Goal: Transaction & Acquisition: Purchase product/service

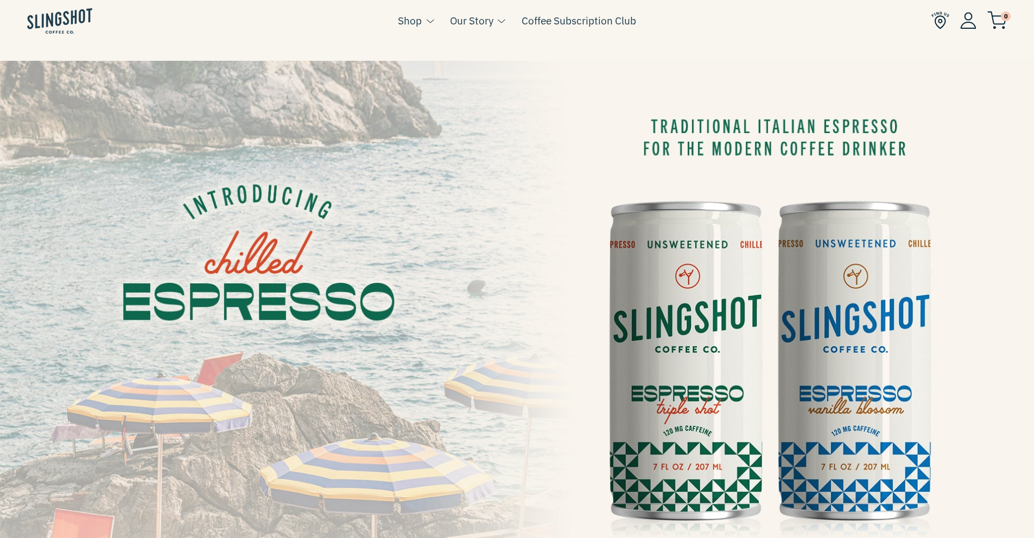
click at [659, 311] on img at bounding box center [517, 352] width 1034 height 582
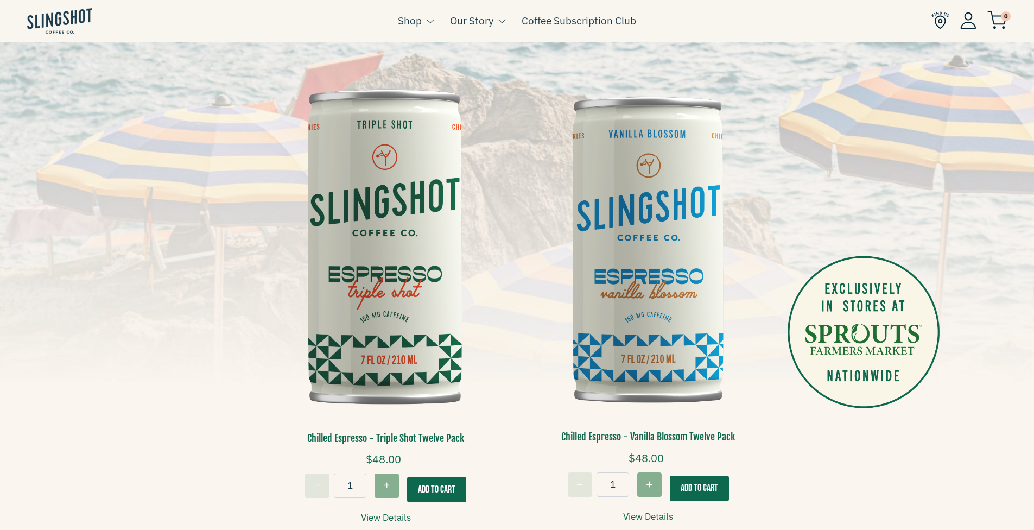
scroll to position [326, 0]
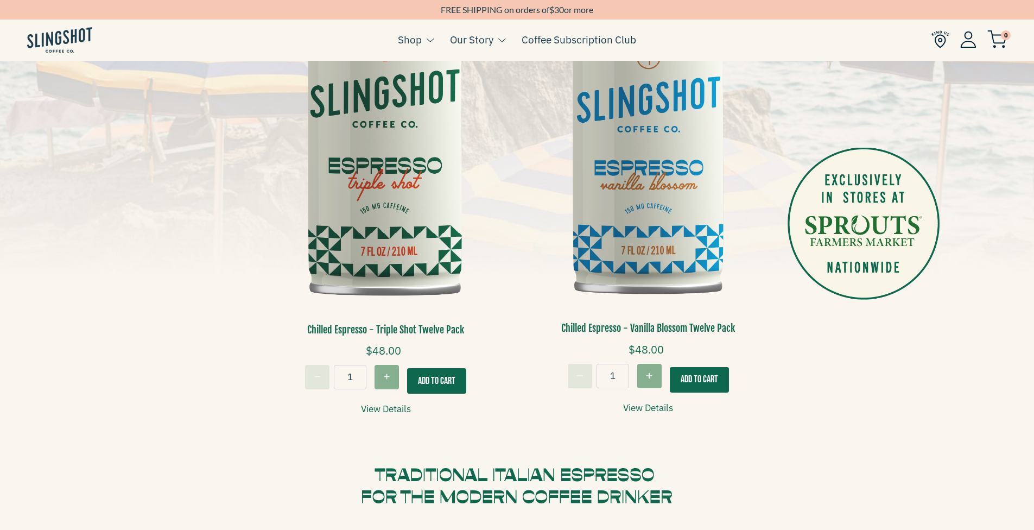
click at [384, 406] on link "View Details" at bounding box center [386, 409] width 50 height 15
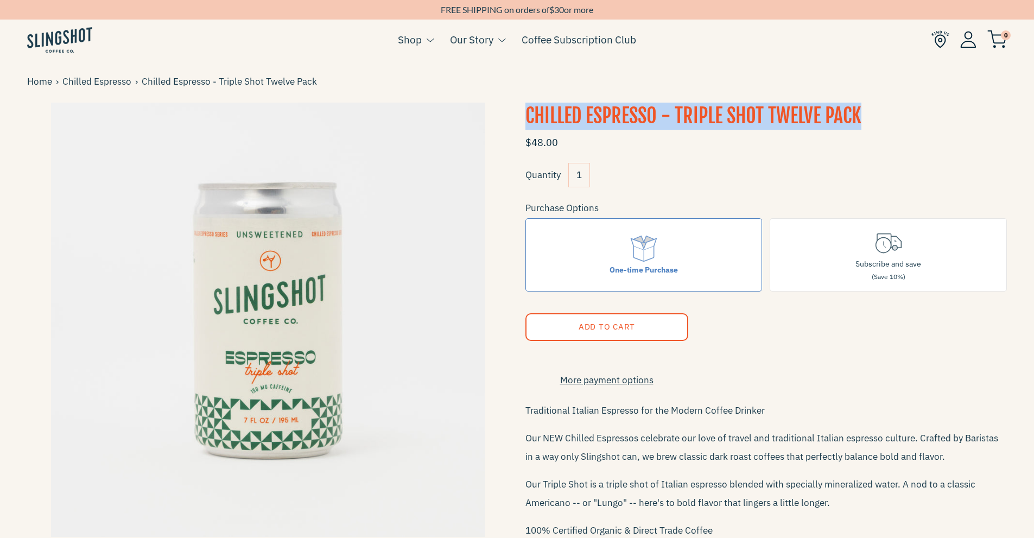
drag, startPoint x: 528, startPoint y: 114, endPoint x: 860, endPoint y: 105, distance: 331.4
click at [860, 105] on h1 "Chilled Espresso - Triple Shot Twelve Pack" at bounding box center [767, 116] width 482 height 27
copy h1 "Chilled Espresso - Triple Shot Twelve Pack"
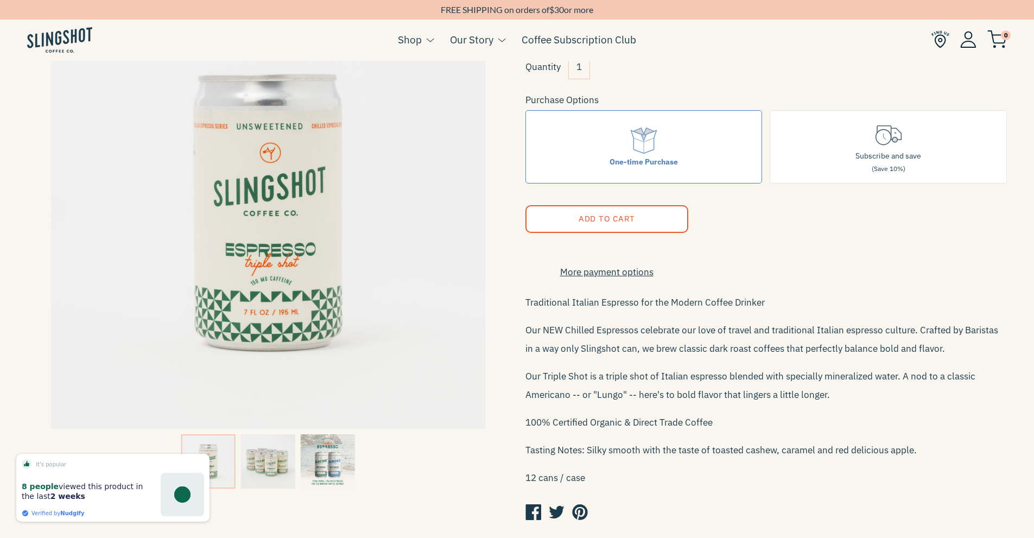
scroll to position [109, 0]
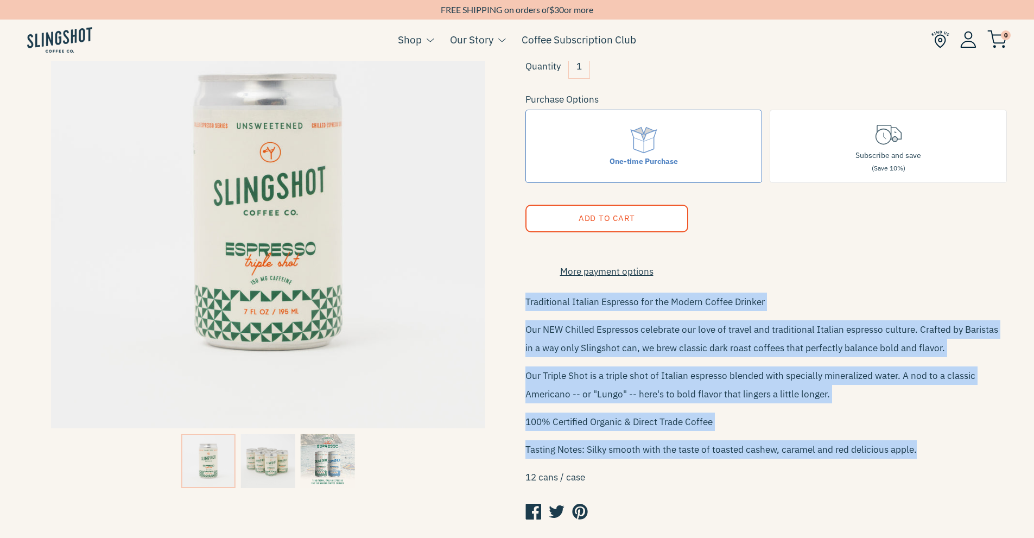
drag, startPoint x: 527, startPoint y: 308, endPoint x: 916, endPoint y: 457, distance: 416.1
click at [916, 457] on div "Traditional Italian Espresso for the Modern Coffee Drinker Our NEW Chilled Espr…" at bounding box center [767, 390] width 482 height 194
copy div "Traditional Italian Espresso for the Modern Coffee Drinker Our NEW Chilled Espr…"
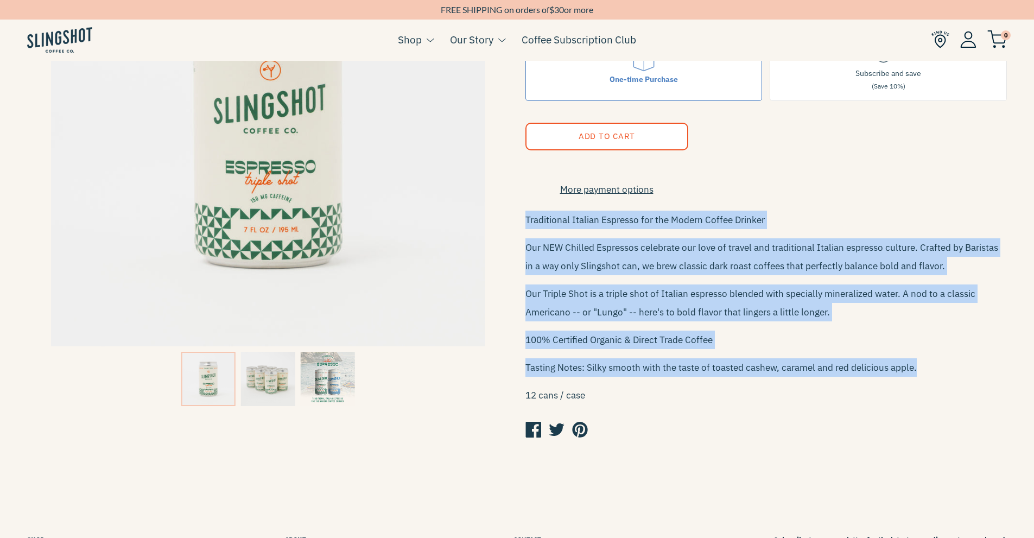
scroll to position [136, 0]
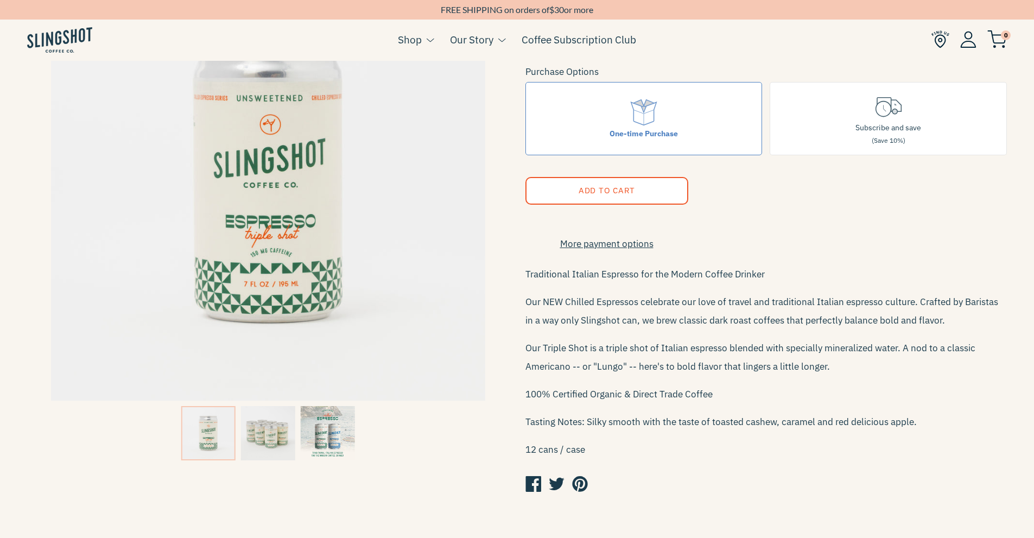
click at [838, 208] on div "More payment options This item is a recurring or deferred purchase. By continui…" at bounding box center [767, 227] width 482 height 47
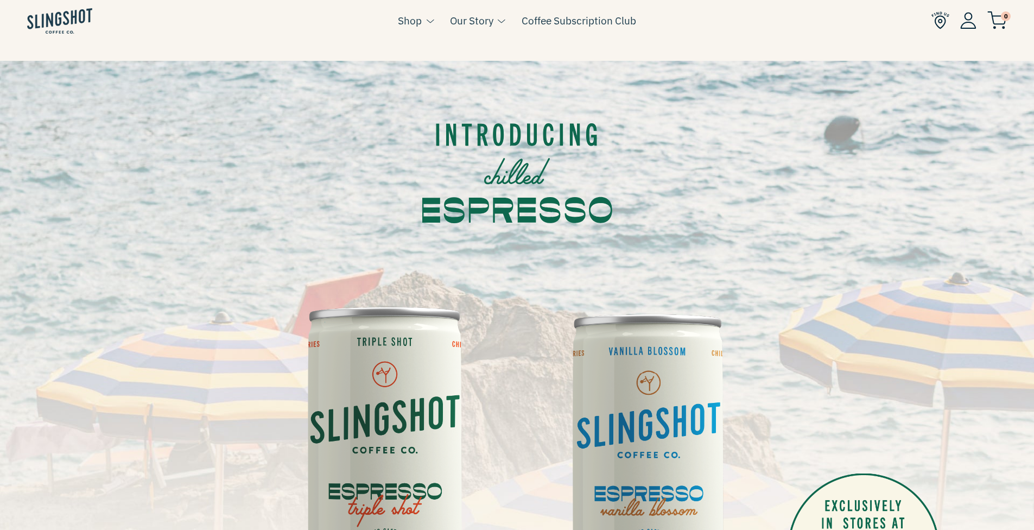
scroll to position [326, 0]
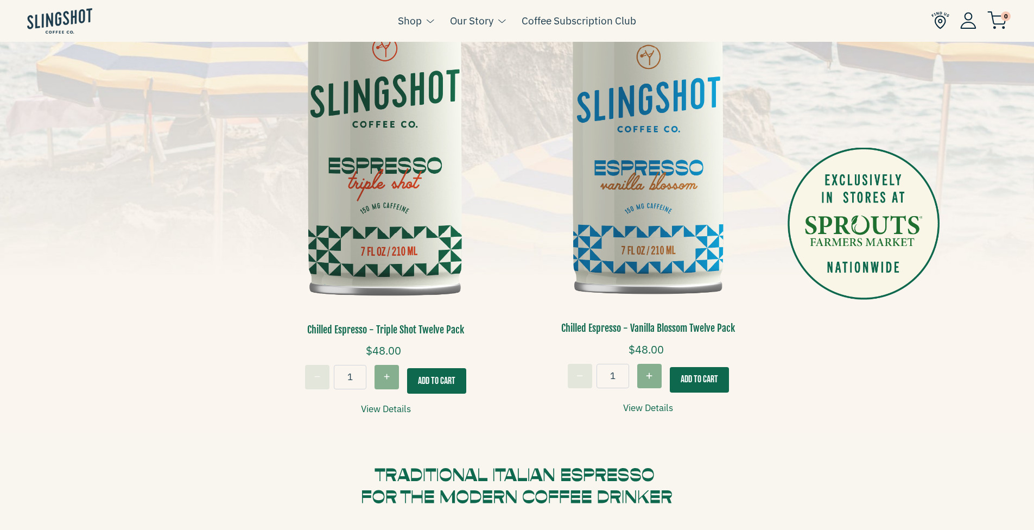
click at [657, 405] on link "View Details" at bounding box center [648, 408] width 50 height 15
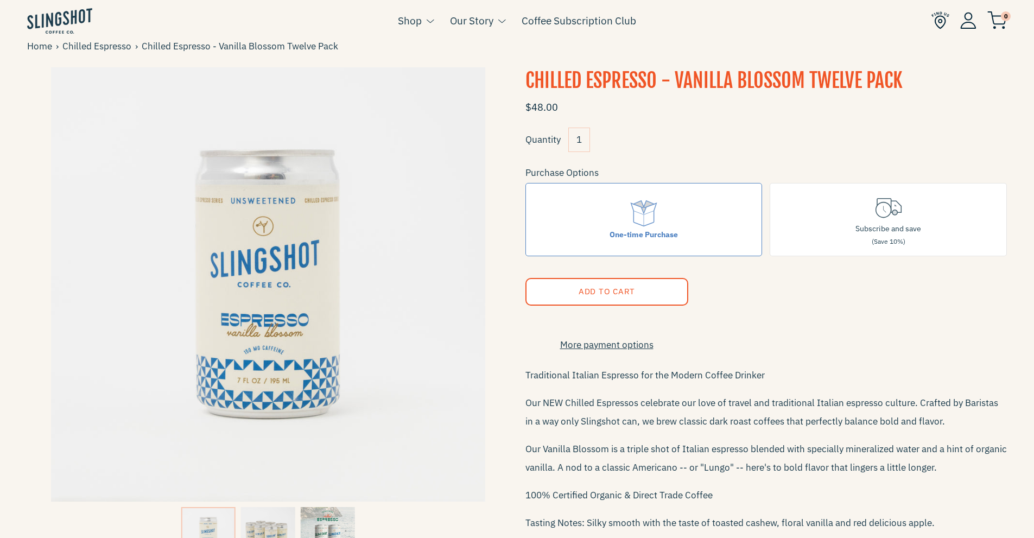
scroll to position [54, 0]
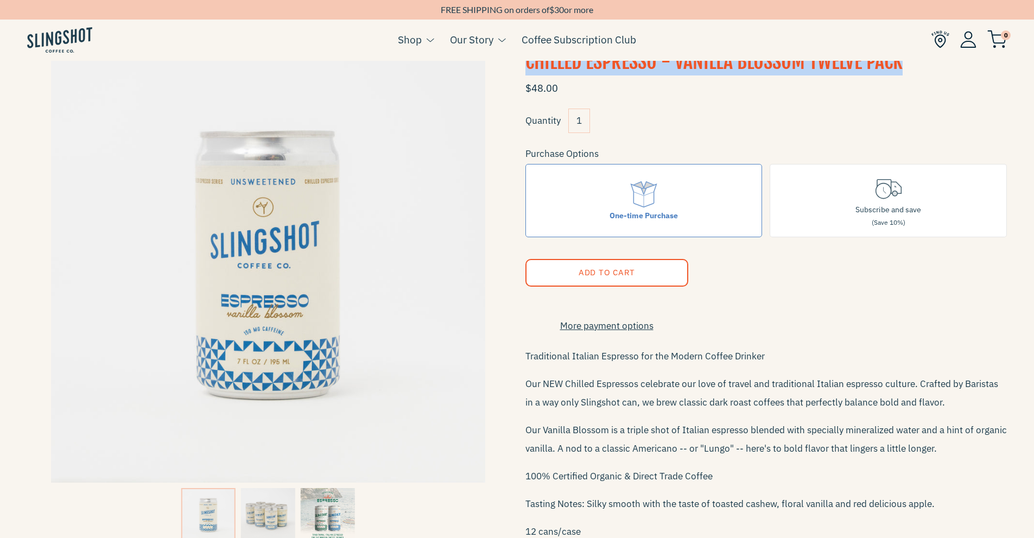
drag, startPoint x: 528, startPoint y: 63, endPoint x: 902, endPoint y: 69, distance: 374.2
click at [902, 69] on h1 "Chilled Espresso - Vanilla Blossom Twelve Pack" at bounding box center [767, 61] width 482 height 27
copy h1 "Chilled Espresso - Vanilla Blossom Twelve Pack"
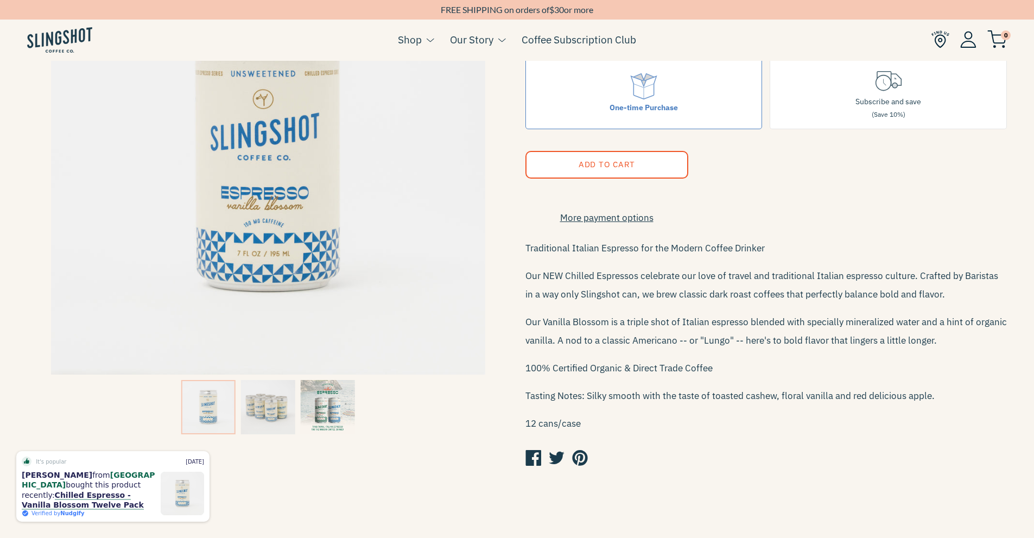
scroll to position [163, 0]
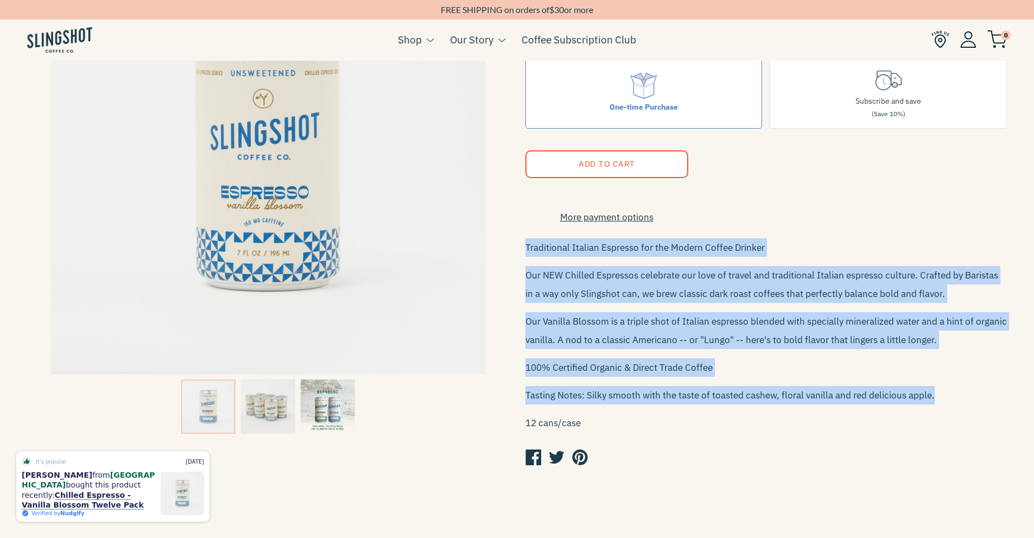
drag, startPoint x: 527, startPoint y: 253, endPoint x: 945, endPoint y: 401, distance: 443.8
click at [945, 401] on div "Traditional Italian Espresso for the Modern Coffee Drinker Our NEW Chilled Espr…" at bounding box center [767, 335] width 482 height 194
copy div "Traditional Italian Espresso for the Modern Coffee Drinker Our NEW Chilled Espr…"
